Goal: Task Accomplishment & Management: Use online tool/utility

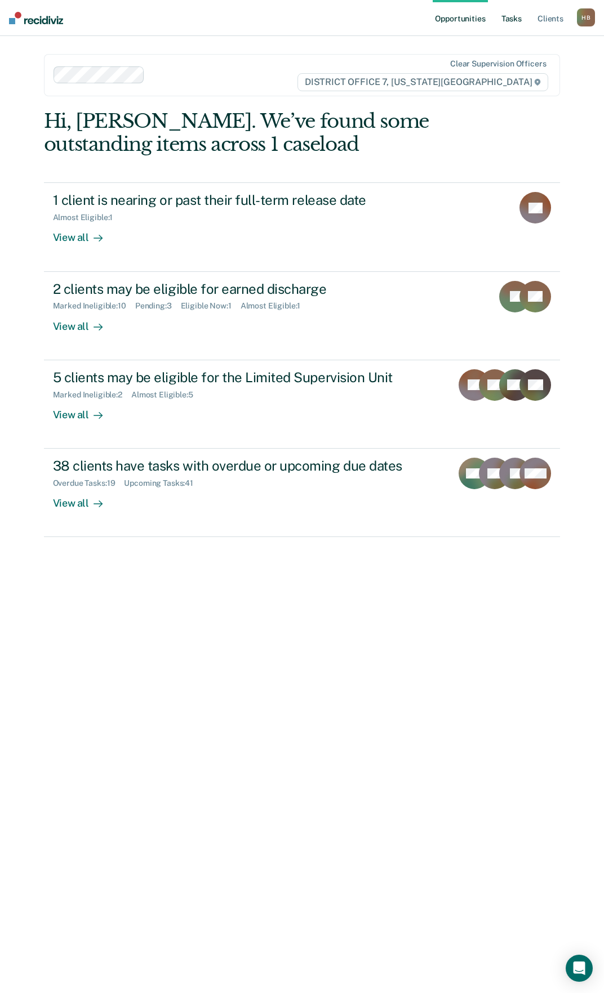
click at [506, 19] on link "Tasks" at bounding box center [511, 18] width 25 height 36
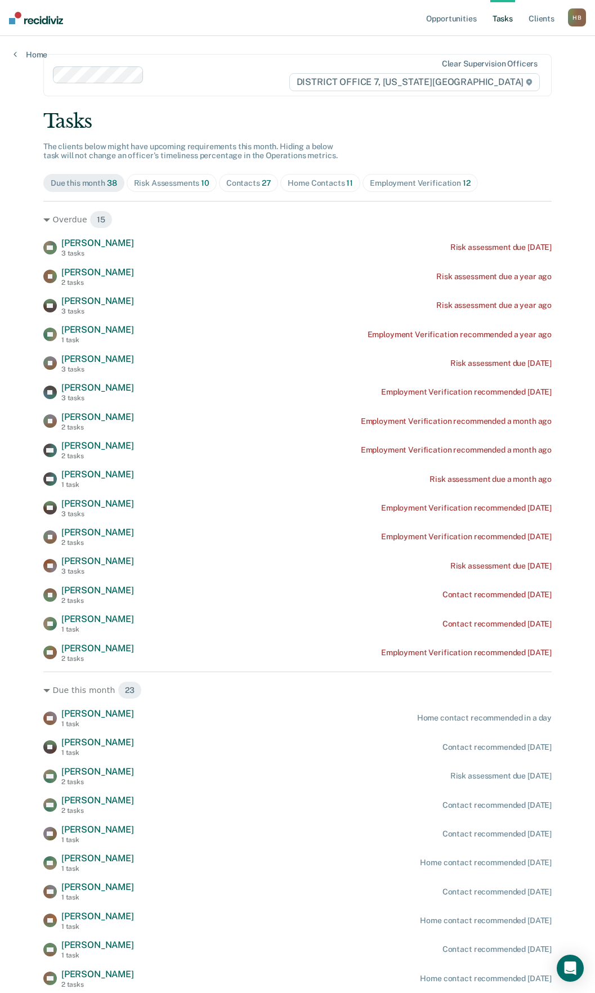
click at [317, 185] on div "Home Contacts 11" at bounding box center [320, 184] width 65 height 10
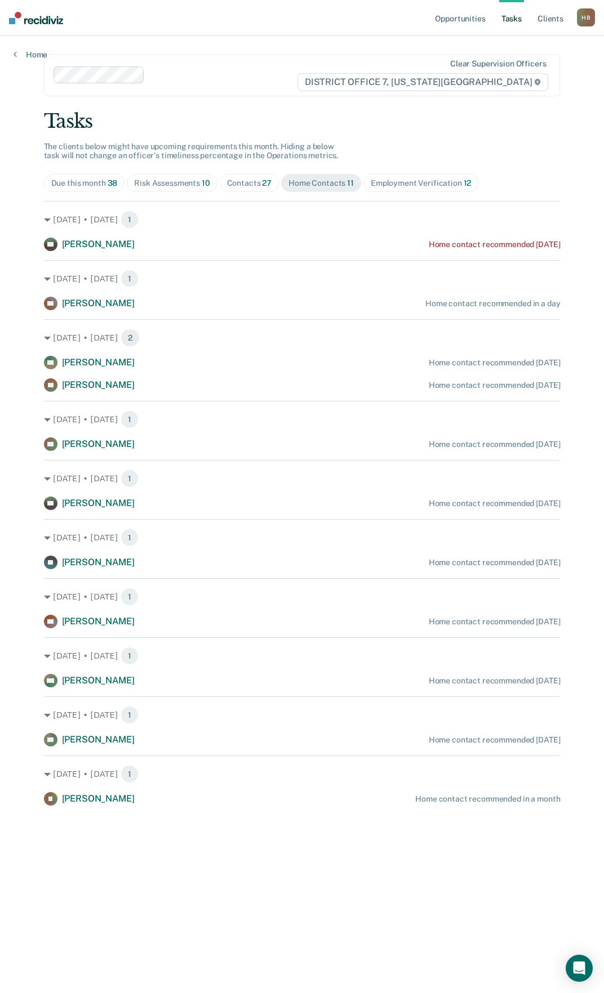
click at [416, 186] on div "Employment Verification 12" at bounding box center [421, 184] width 100 height 10
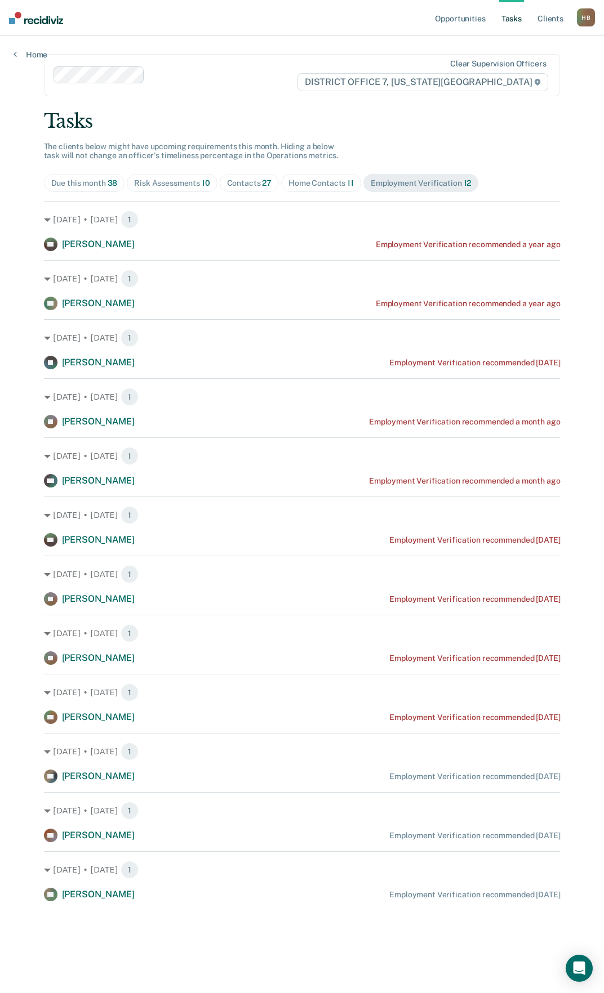
click at [252, 186] on div "Contacts 27" at bounding box center [249, 184] width 45 height 10
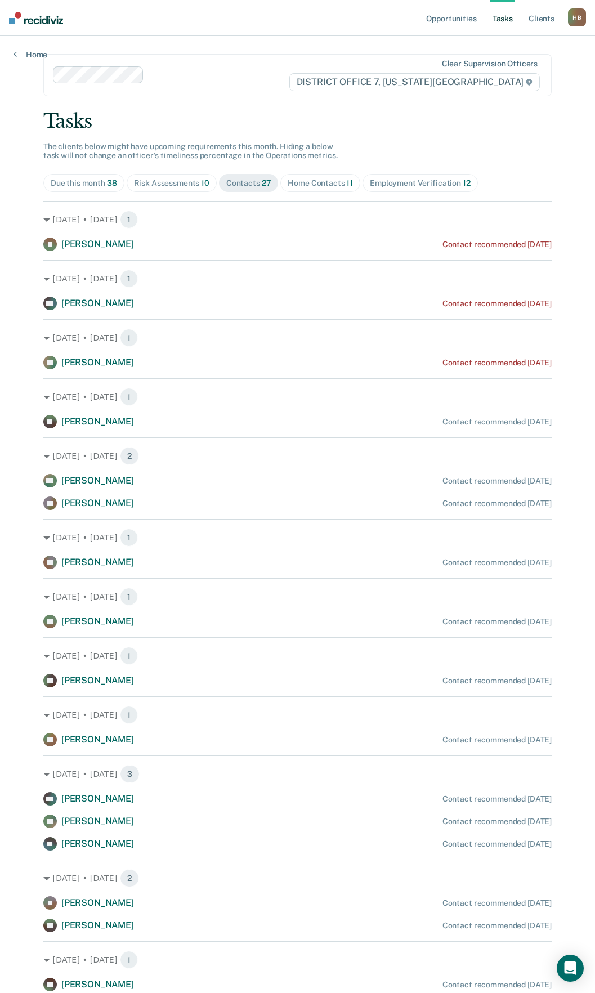
click at [184, 189] on span "Risk Assessments 10" at bounding box center [172, 183] width 90 height 18
